Goal: Task Accomplishment & Management: Manage account settings

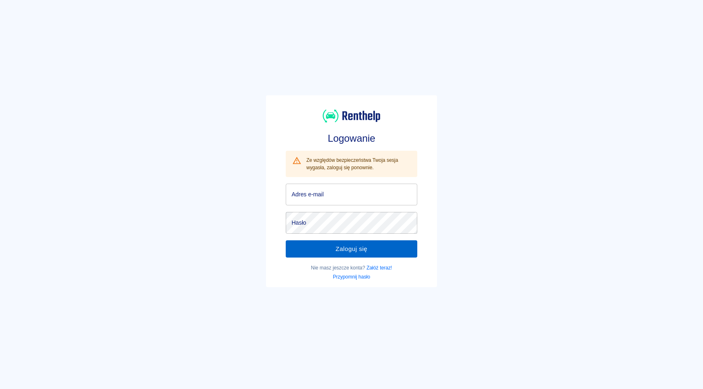
type input "[EMAIL_ADDRESS][DOMAIN_NAME]"
click at [356, 247] on button "Zaloguj się" at bounding box center [352, 248] width 132 height 17
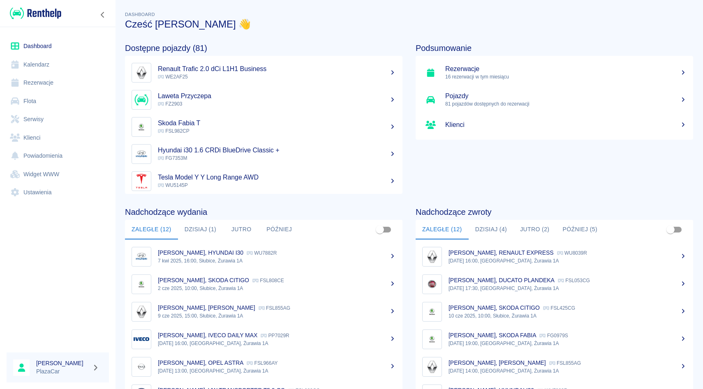
click at [49, 82] on link "Rezerwacje" at bounding box center [58, 83] width 102 height 18
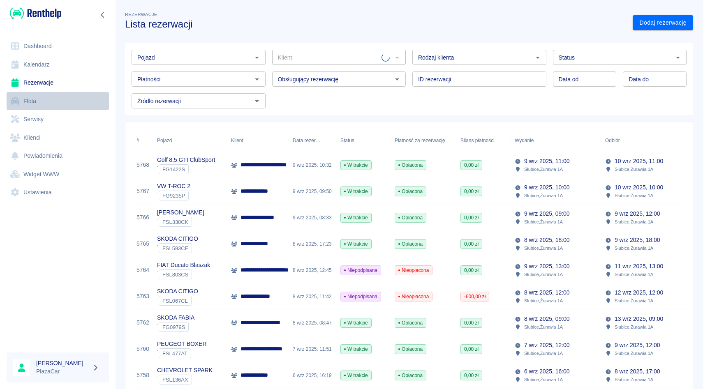
click at [60, 102] on link "Flota" at bounding box center [58, 101] width 102 height 18
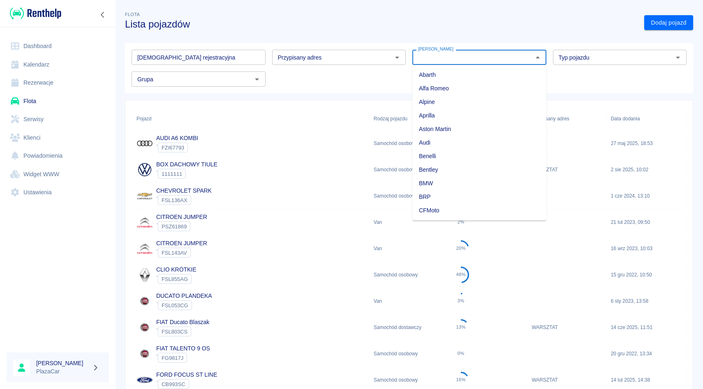
click at [431, 58] on input "Marka" at bounding box center [472, 57] width 115 height 10
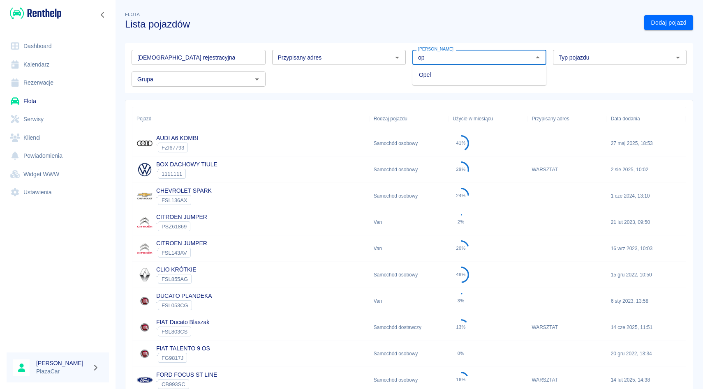
type input "o"
click at [441, 82] on ul "Renault" at bounding box center [479, 75] width 134 height 20
click at [441, 76] on li "Renault" at bounding box center [479, 75] width 134 height 14
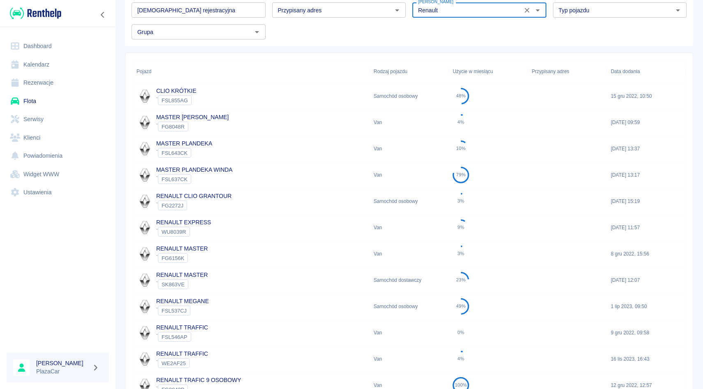
scroll to position [50, 0]
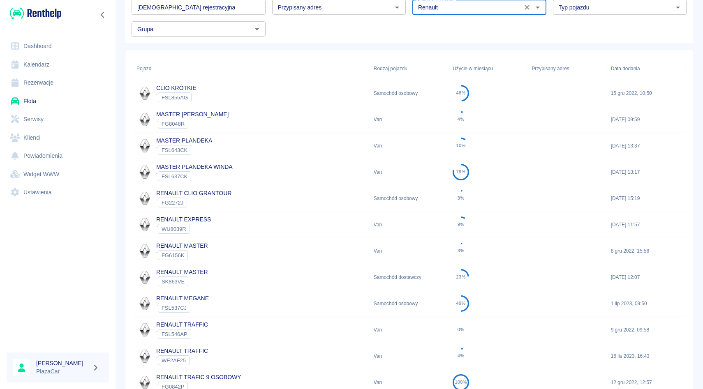
type input "Renault"
click at [261, 276] on div "RENAULT MASTER ` SK863VE" at bounding box center [250, 277] width 237 height 26
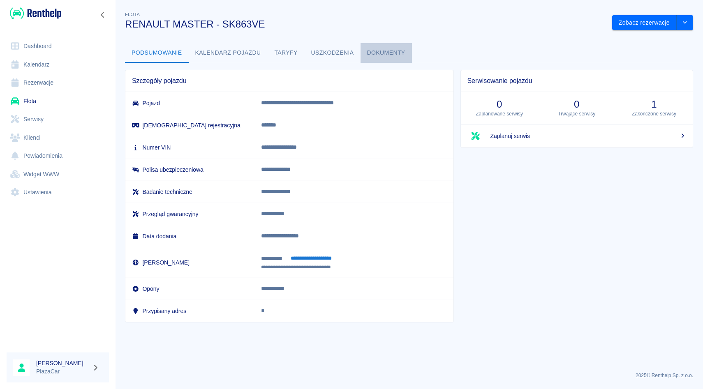
click at [392, 54] on button "Dokumenty" at bounding box center [385, 53] width 51 height 20
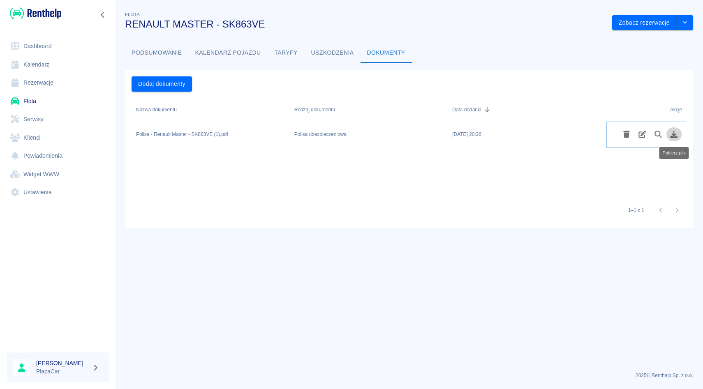
click at [677, 134] on icon "Pobierz plik" at bounding box center [673, 134] width 9 height 7
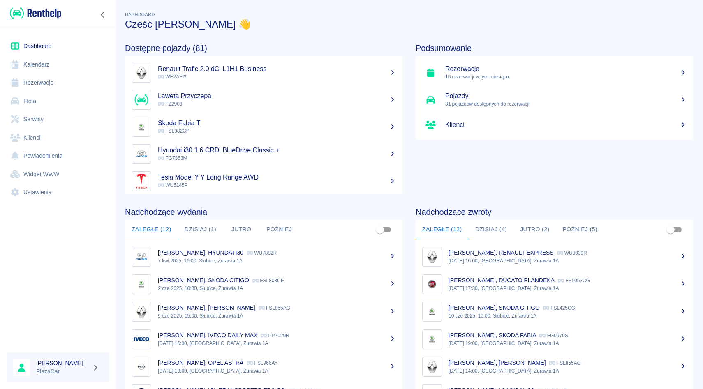
click at [55, 85] on link "Rezerwacje" at bounding box center [58, 83] width 102 height 18
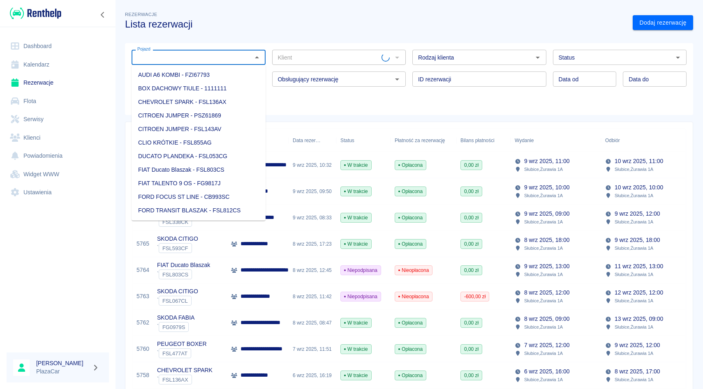
click at [222, 62] on input "Pojazd" at bounding box center [191, 57] width 115 height 10
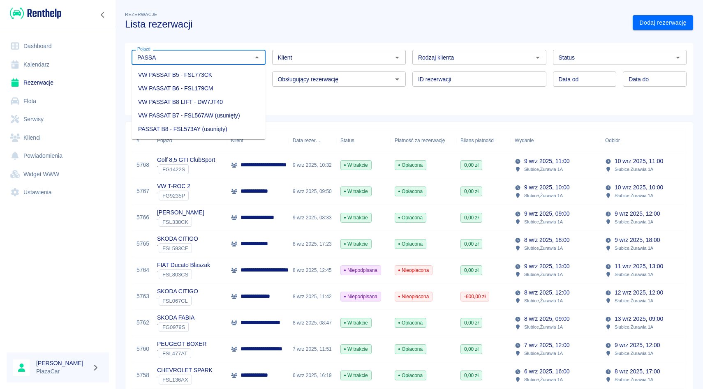
click at [238, 89] on li "VW PASSAT B6 - FSL179CM" at bounding box center [199, 89] width 134 height 14
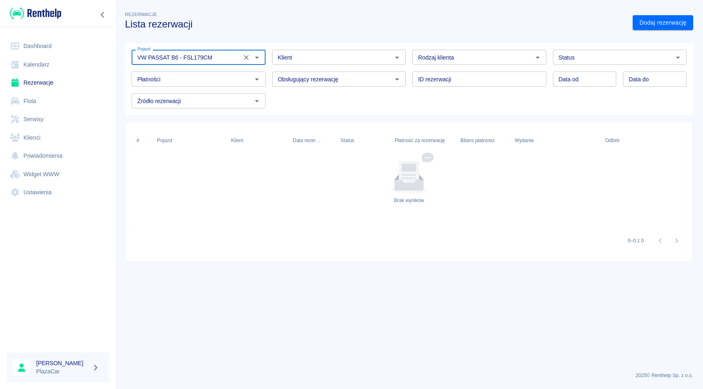
type input "VW PASSAT B6 - FSL179CM"
click at [621, 58] on input "Status" at bounding box center [612, 57] width 115 height 10
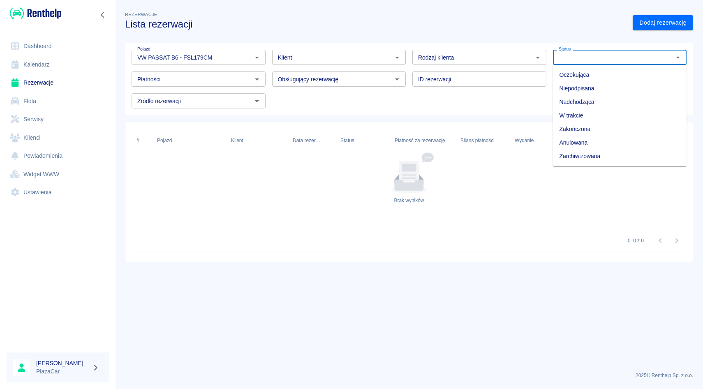
click at [603, 155] on li "Zarchiwizowana" at bounding box center [620, 157] width 134 height 14
type input "Zarchiwizowana"
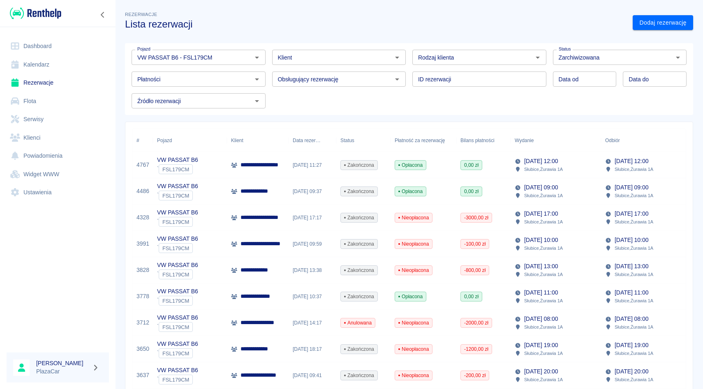
click at [543, 170] on p "Słubice , Żurawia 1A" at bounding box center [543, 169] width 39 height 7
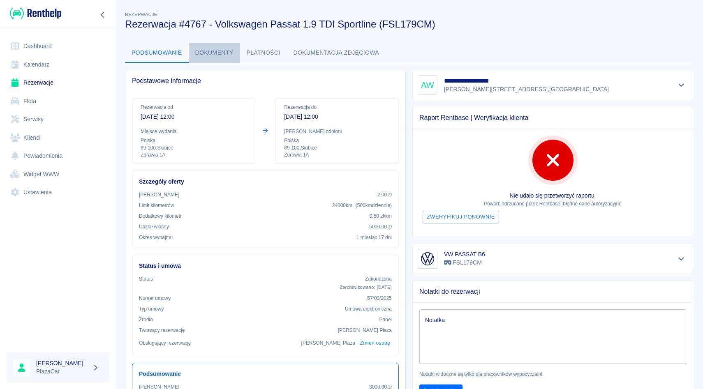
click at [217, 55] on button "Dokumenty" at bounding box center [214, 53] width 51 height 20
click at [678, 264] on button "Pokaż szczegóły" at bounding box center [681, 259] width 14 height 12
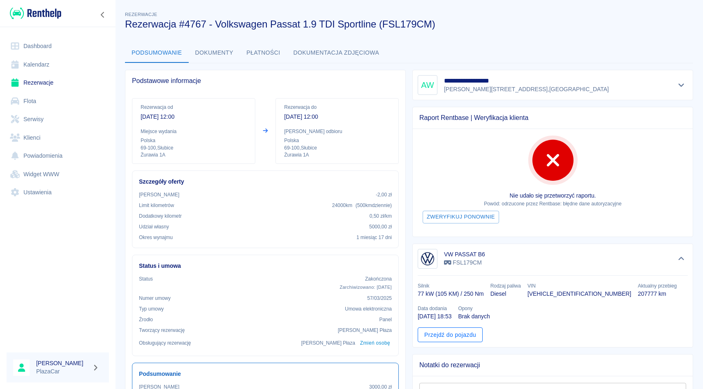
click at [447, 332] on link "Przejdź do pojazdu" at bounding box center [450, 335] width 65 height 15
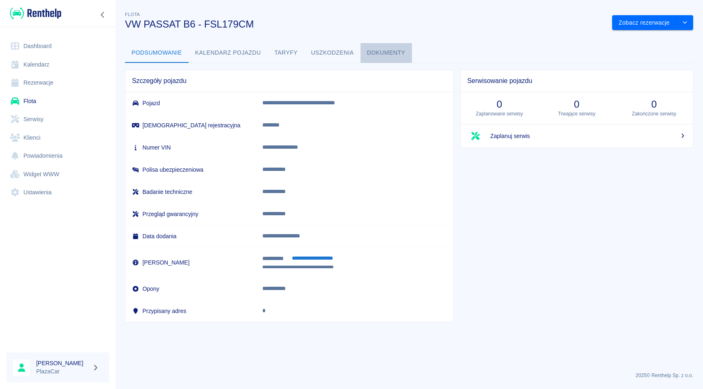
click at [389, 55] on button "Dokumenty" at bounding box center [385, 53] width 51 height 20
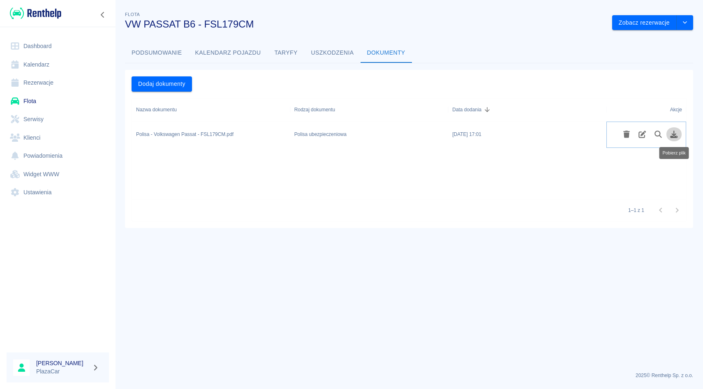
click at [678, 134] on icon "Pobierz plik" at bounding box center [673, 134] width 9 height 7
